Goal: Check status: Check status

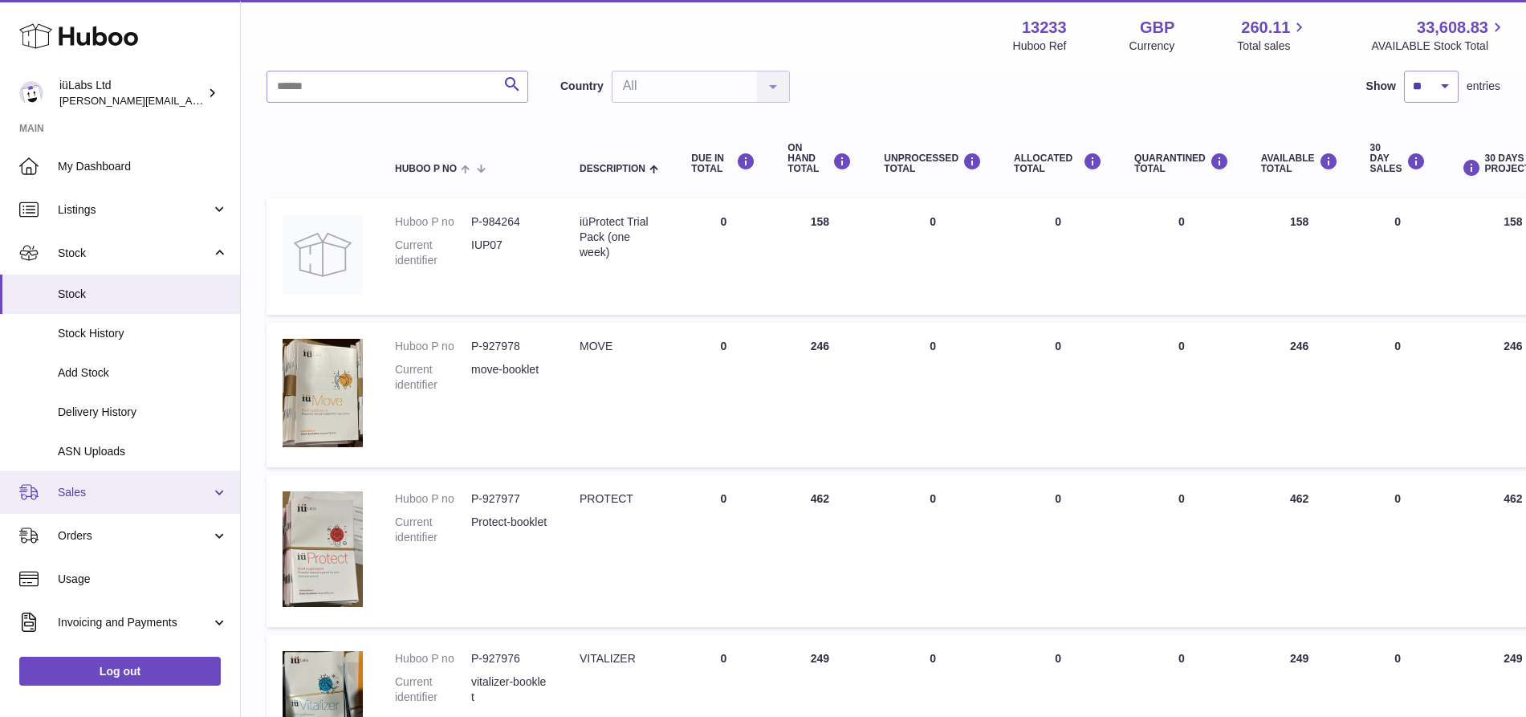
click at [132, 487] on span "Sales" at bounding box center [134, 492] width 153 height 15
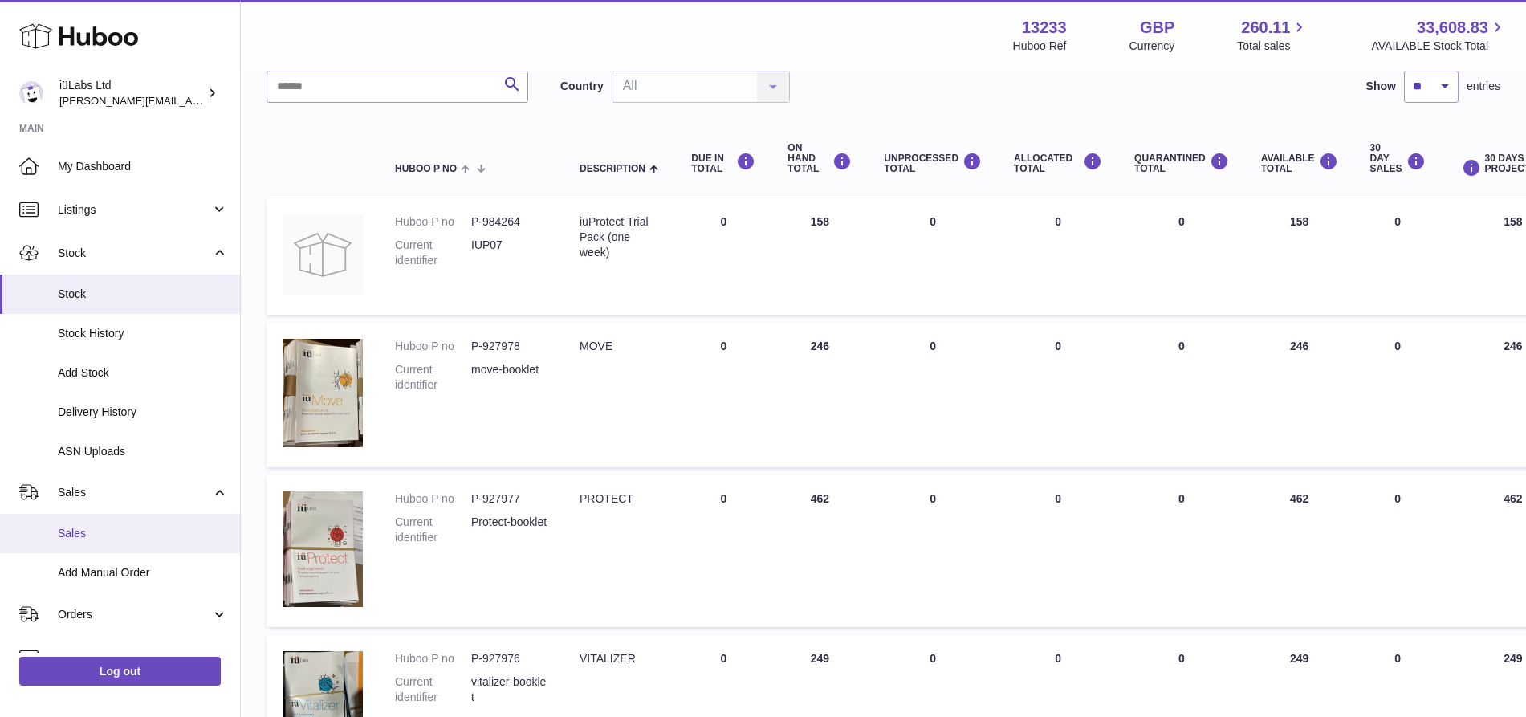
click at [134, 524] on link "Sales" at bounding box center [120, 533] width 240 height 39
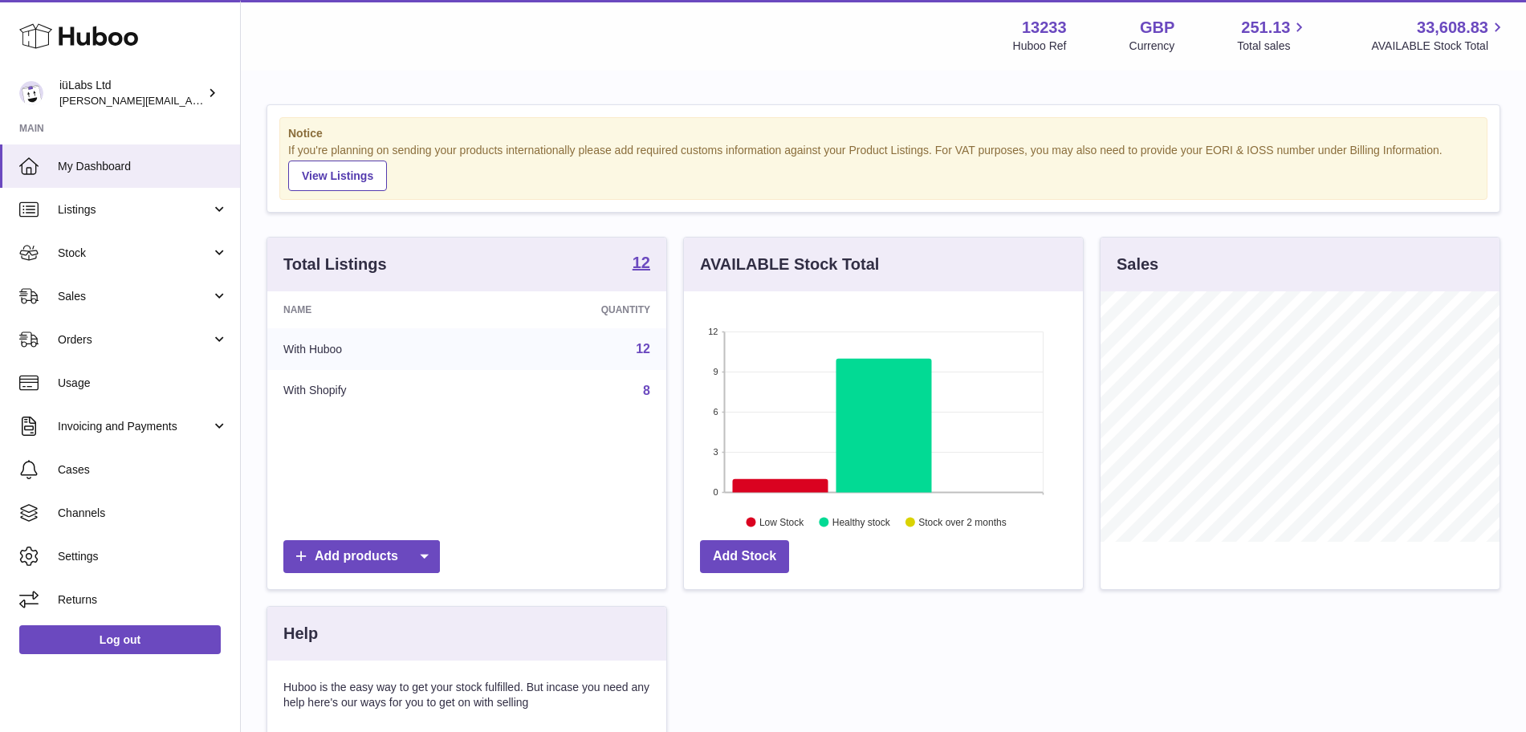
scroll to position [250, 399]
click at [148, 289] on span "Sales" at bounding box center [134, 296] width 153 height 15
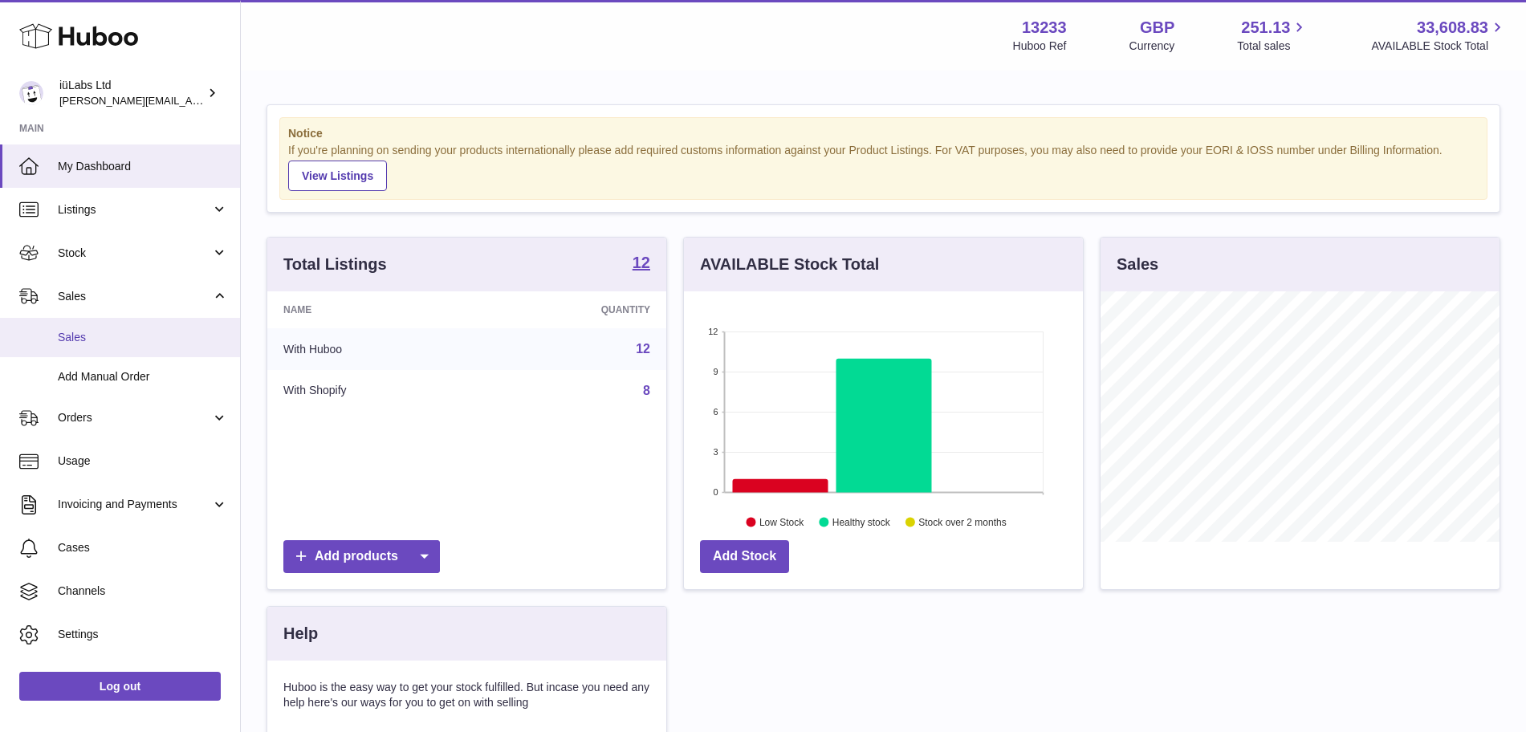
click at [108, 344] on span "Sales" at bounding box center [143, 337] width 170 height 15
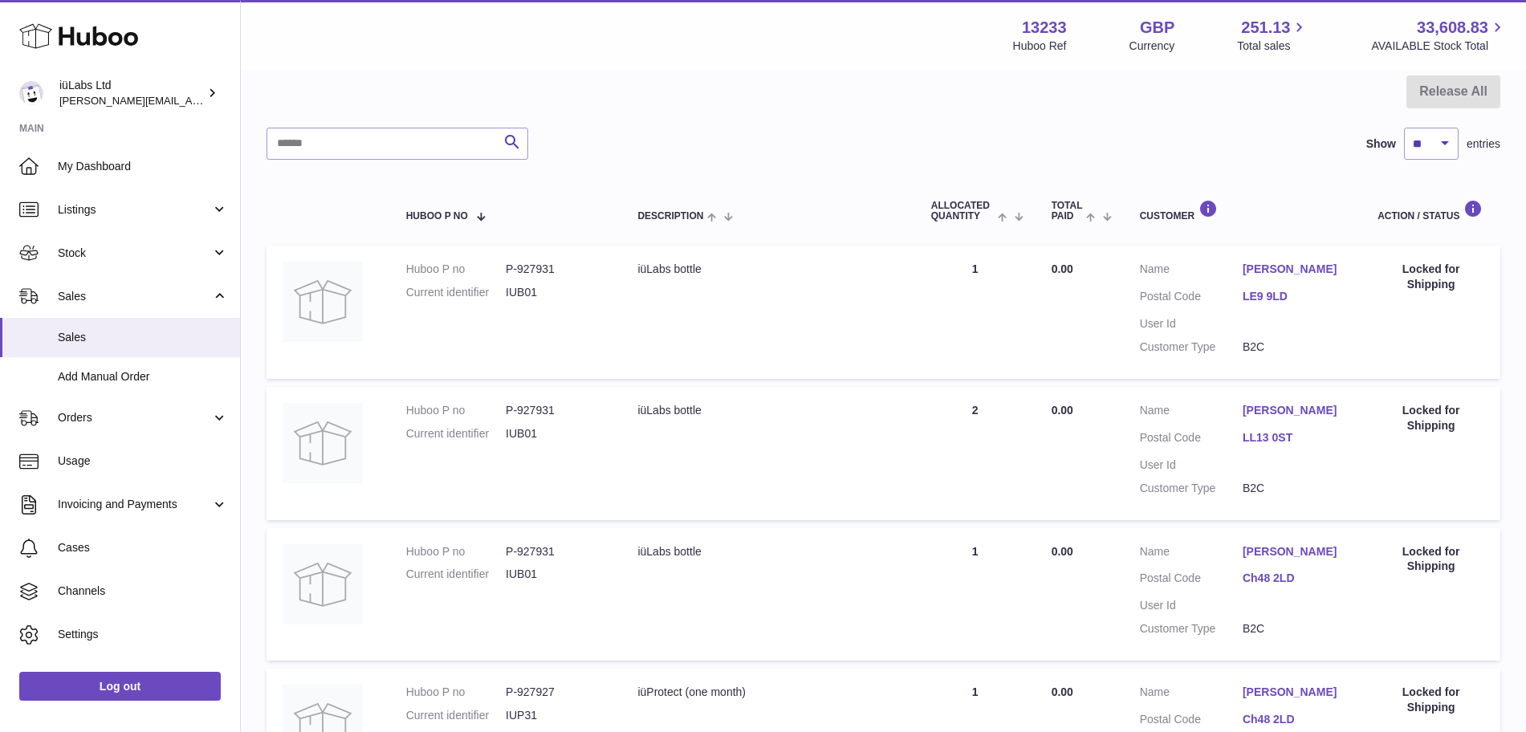
scroll to position [177, 0]
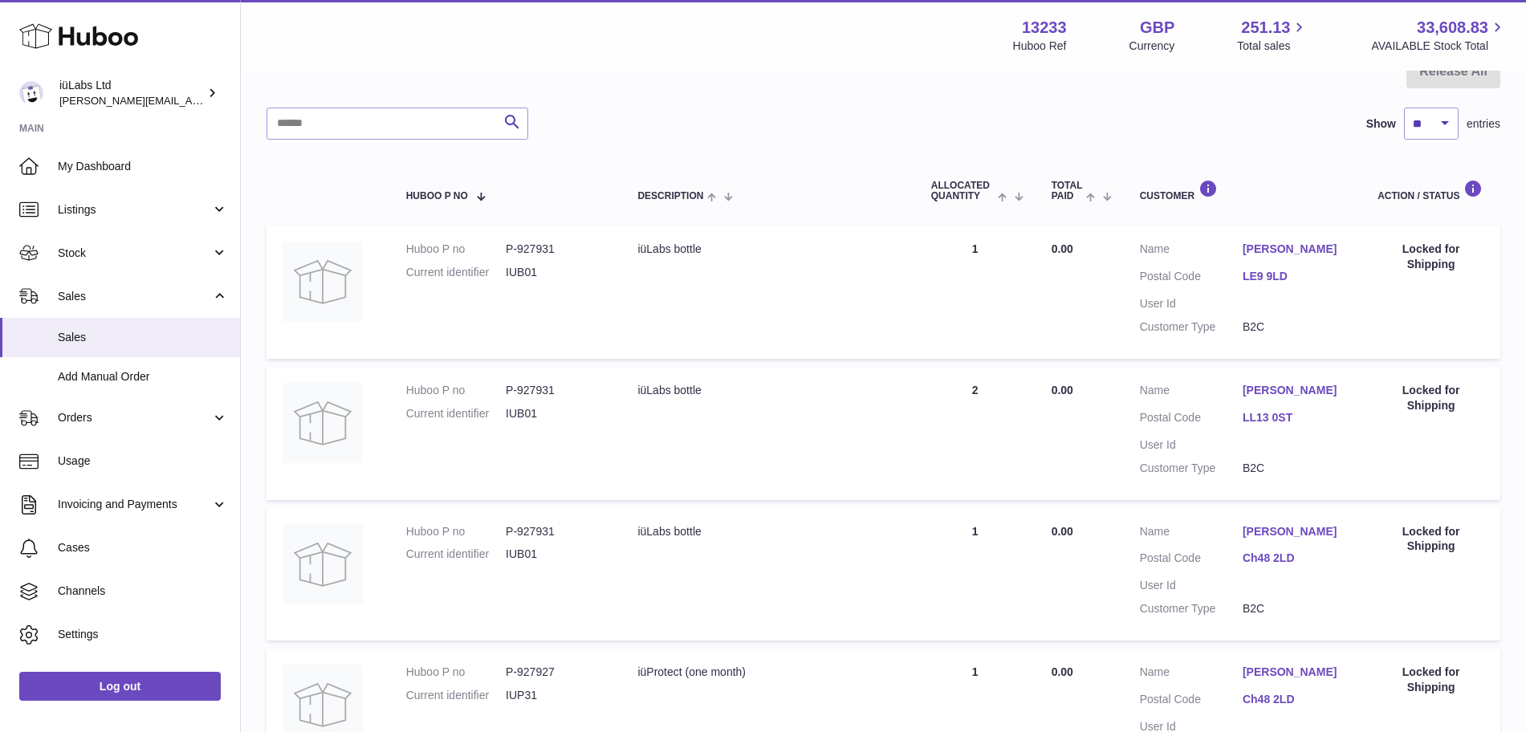
click at [396, 397] on td "Huboo P no P-927931 Current identifier IUB01" at bounding box center [506, 433] width 232 height 133
click at [1275, 427] on dd "LL13 0ST" at bounding box center [1293, 419] width 103 height 19
click at [1266, 419] on link "LL13 0ST" at bounding box center [1293, 417] width 103 height 15
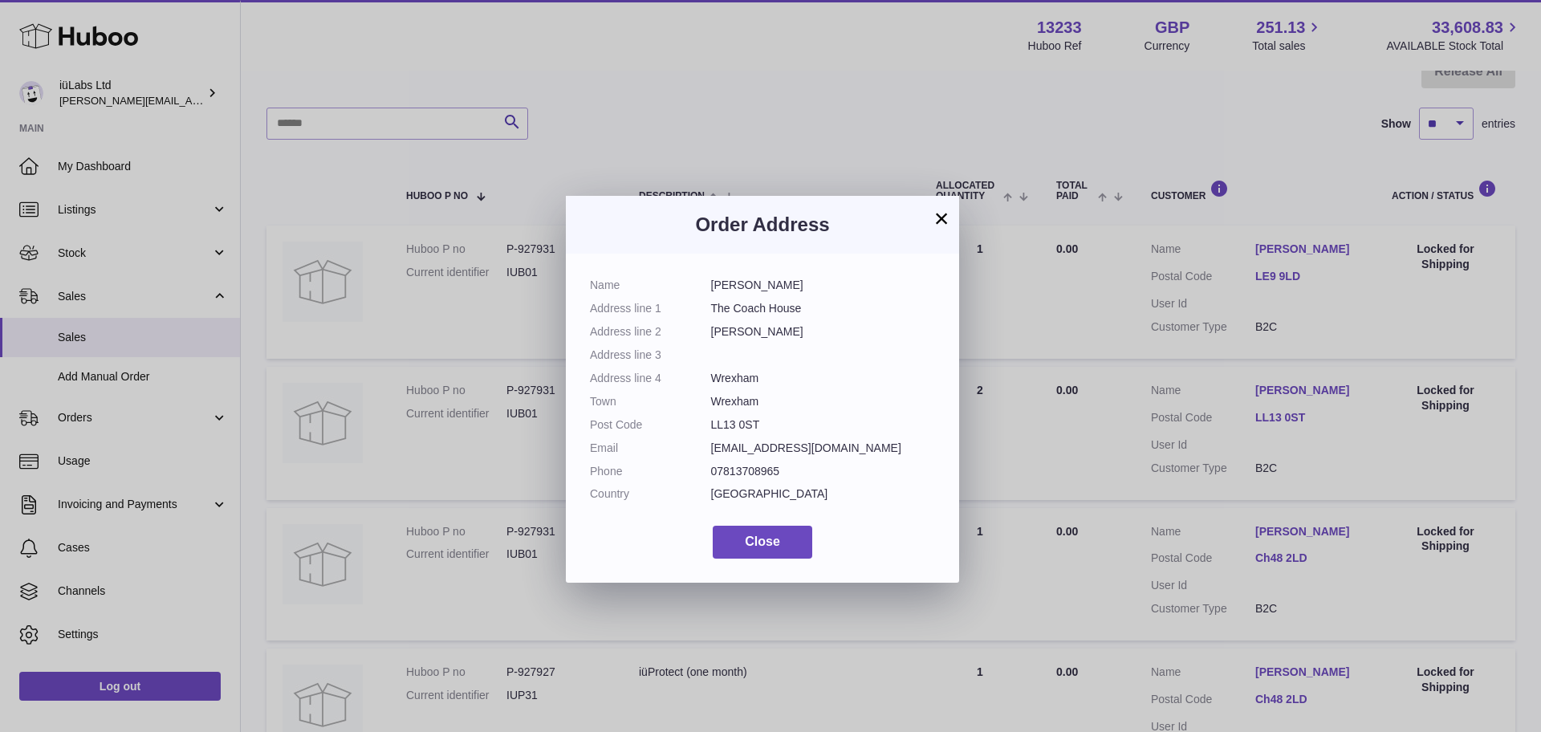
click at [943, 215] on button "×" at bounding box center [941, 218] width 19 height 19
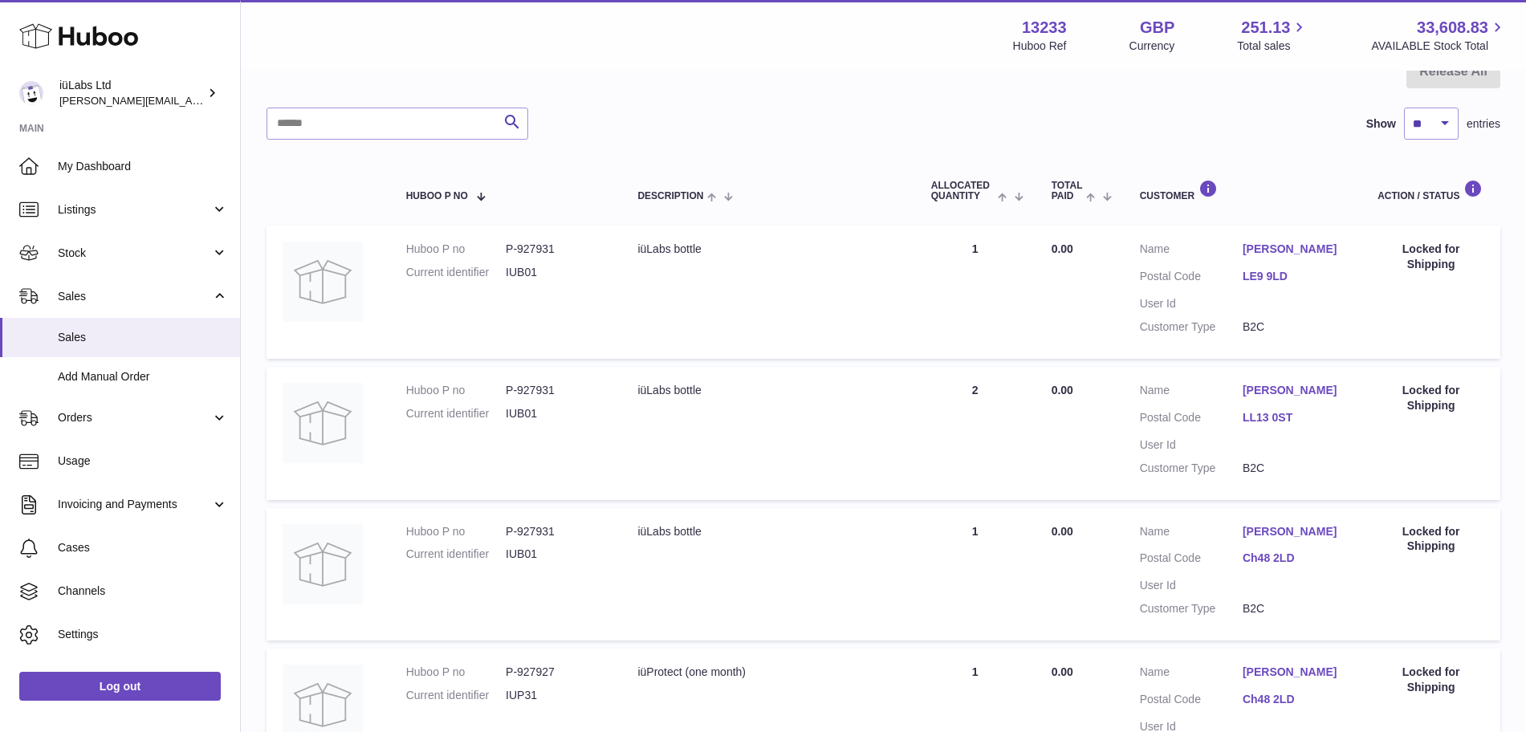
click at [1437, 390] on div "Locked for Shipping" at bounding box center [1430, 398] width 107 height 30
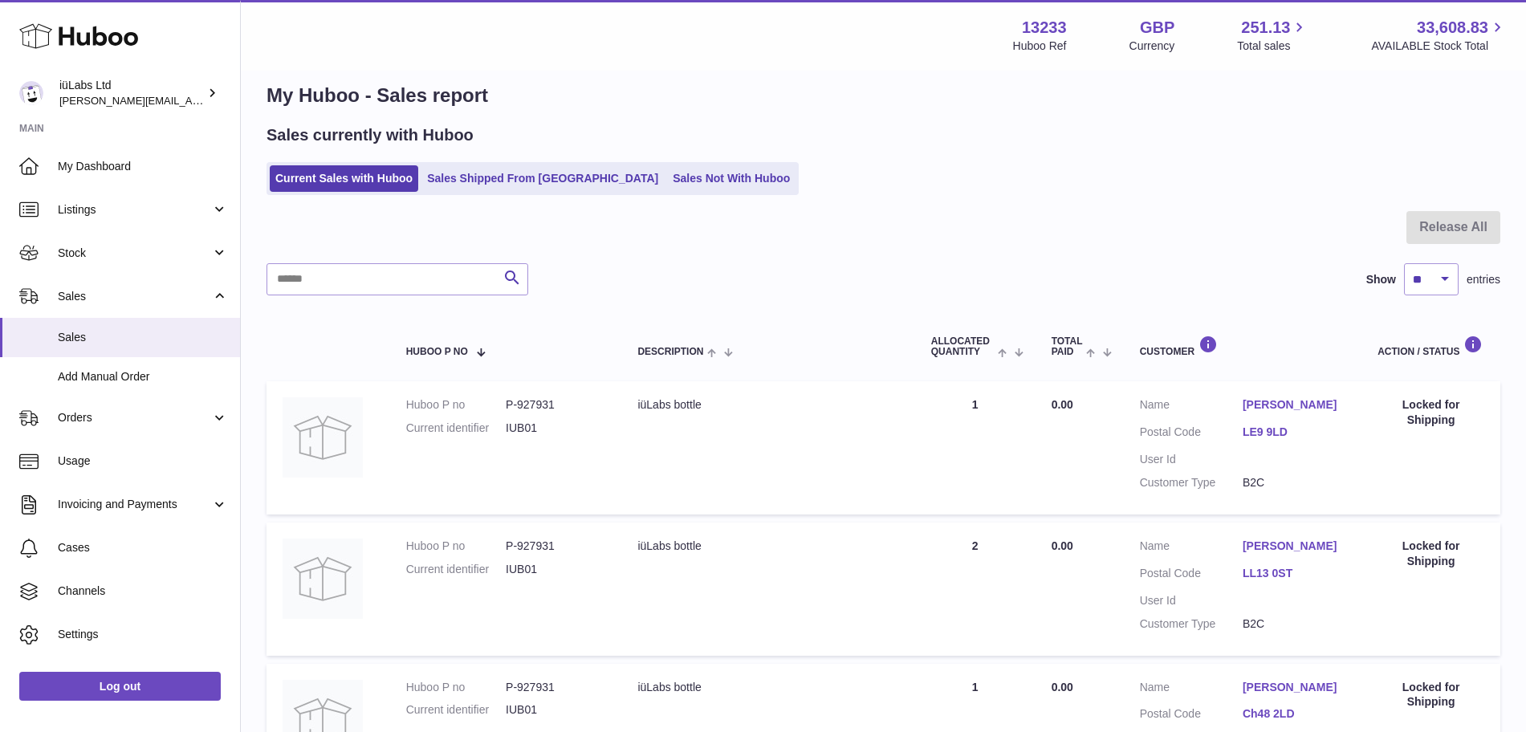
scroll to position [0, 0]
